Goal: Navigation & Orientation: Find specific page/section

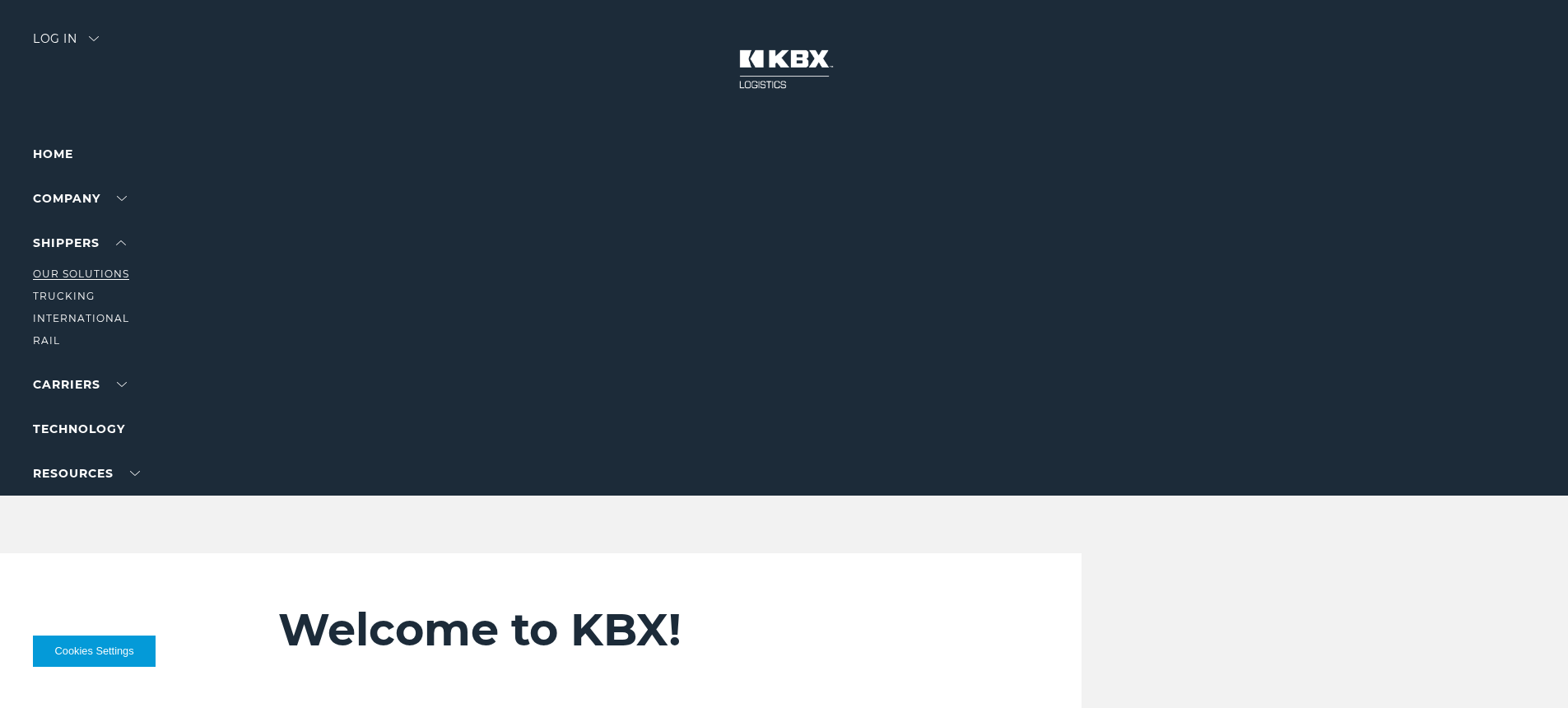
click at [112, 277] on link "Our Solutions" at bounding box center [80, 273] width 96 height 12
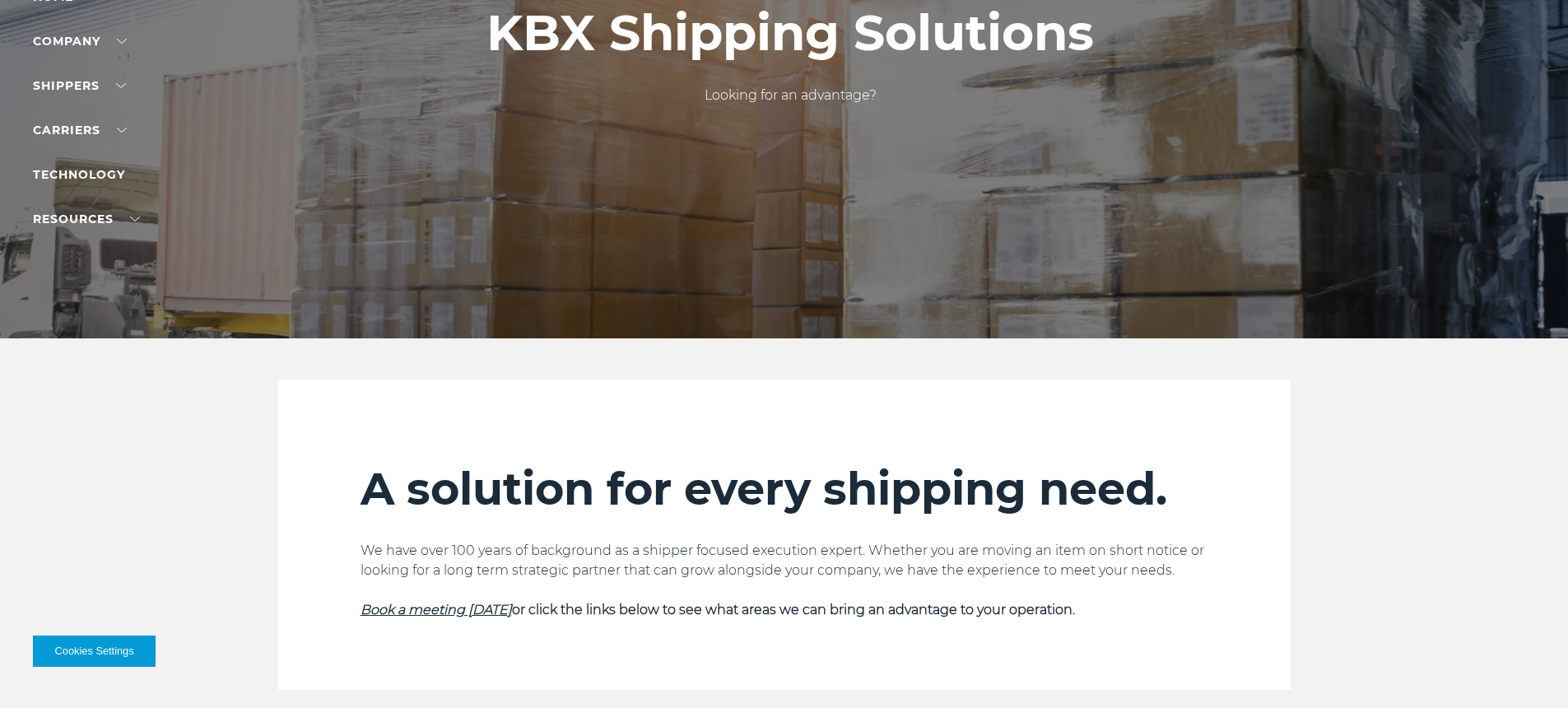
scroll to position [159, 0]
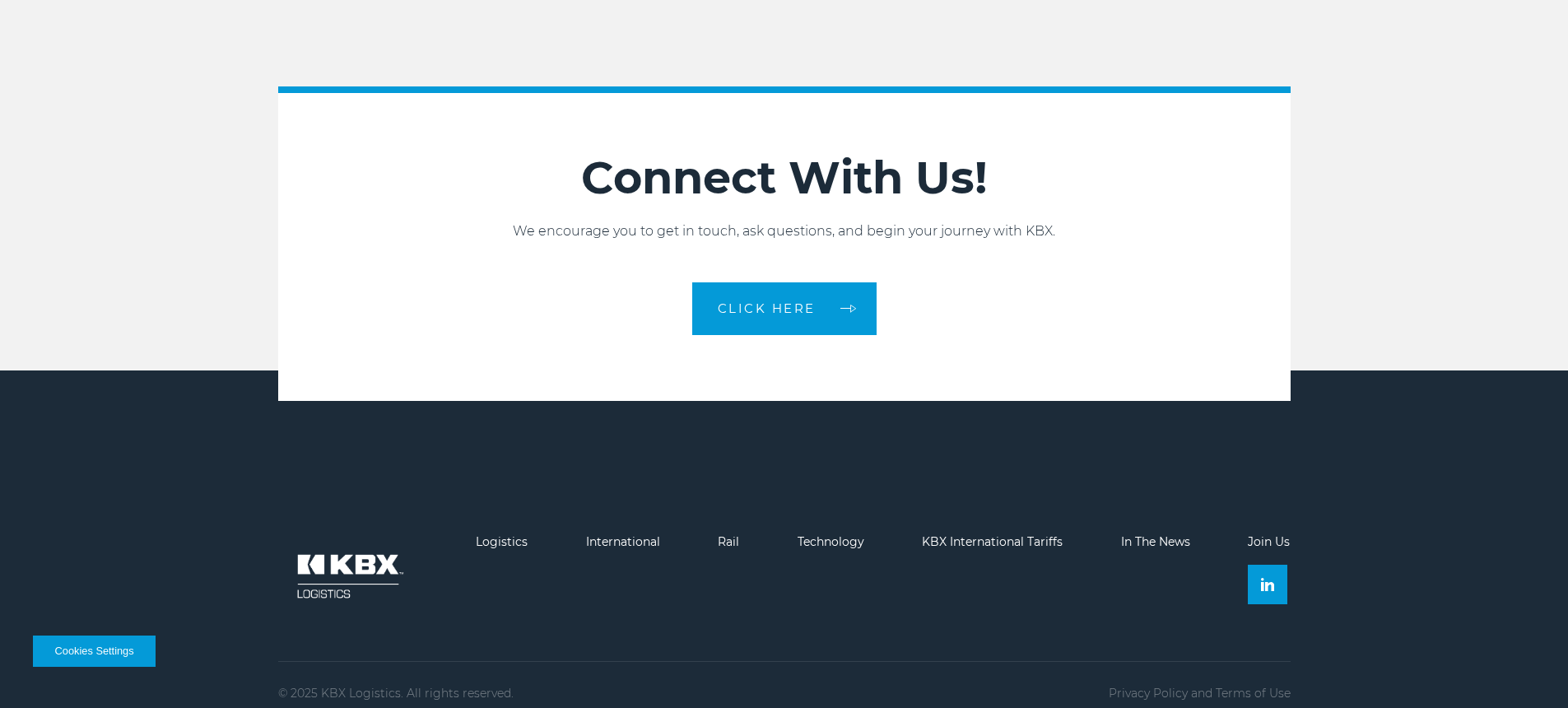
scroll to position [3687, 0]
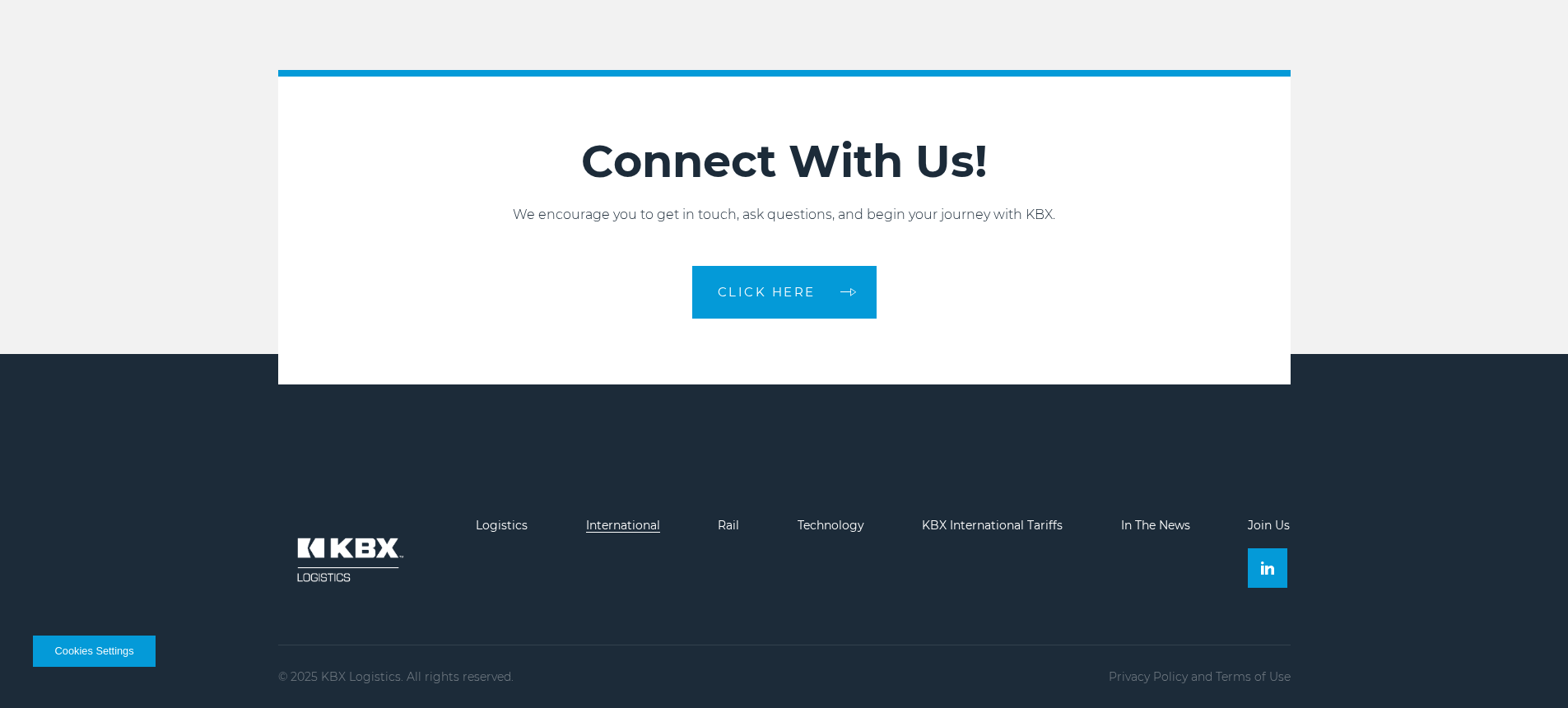
click at [624, 524] on link "International" at bounding box center [622, 525] width 74 height 15
